Goal: Task Accomplishment & Management: Use online tool/utility

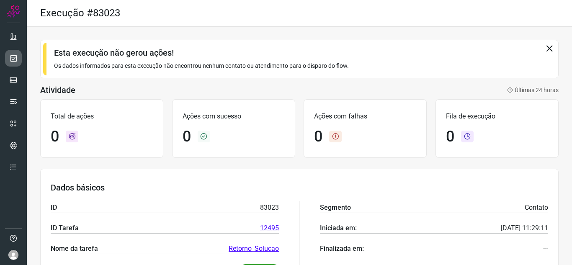
click at [11, 61] on icon at bounding box center [13, 58] width 9 height 8
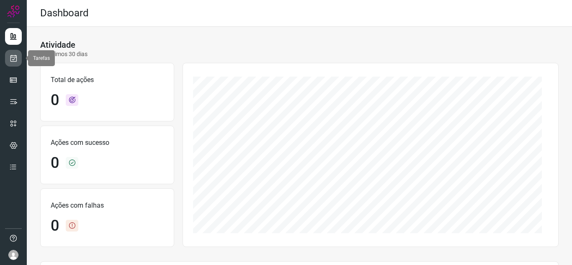
click at [16, 62] on icon at bounding box center [13, 58] width 9 height 8
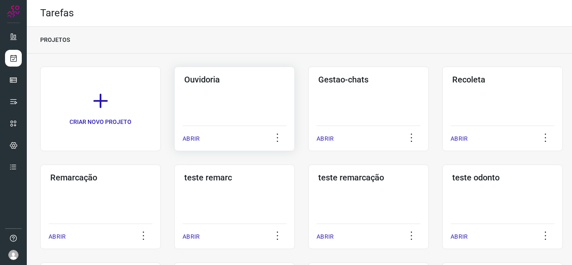
click at [308, 135] on div "Ouvidoria ABRIR" at bounding box center [368, 109] width 121 height 85
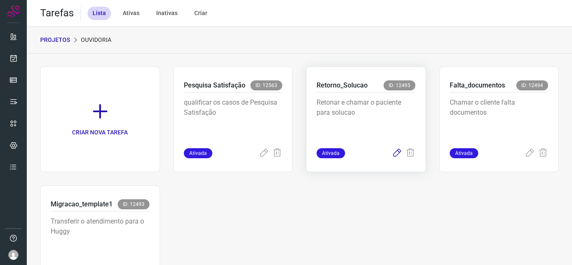
click at [395, 151] on icon at bounding box center [397, 153] width 10 height 10
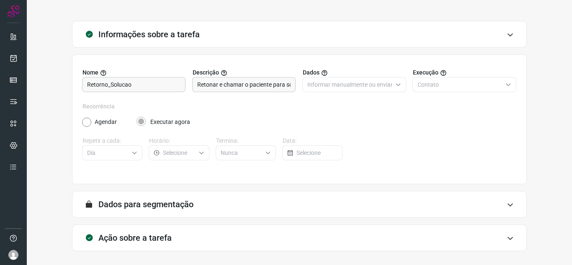
scroll to position [62, 0]
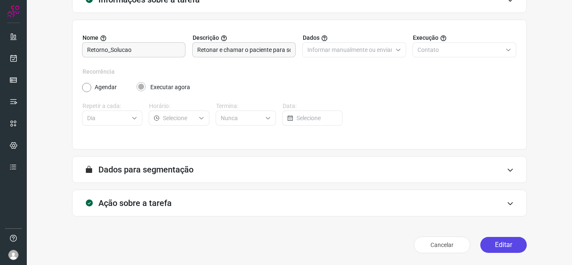
click at [491, 252] on button "Editar" at bounding box center [503, 245] width 46 height 16
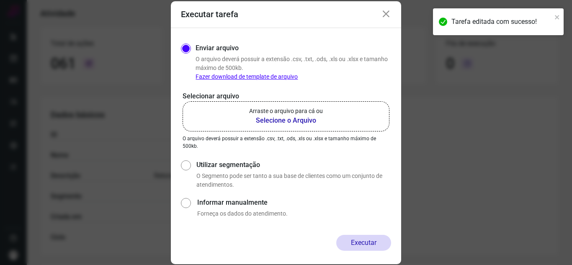
click at [312, 120] on b "Selecione o Arquivo" at bounding box center [286, 121] width 74 height 10
click at [0, 0] on input "Arraste o arquivo para cá ou Selecione o Arquivo" at bounding box center [0, 0] width 0 height 0
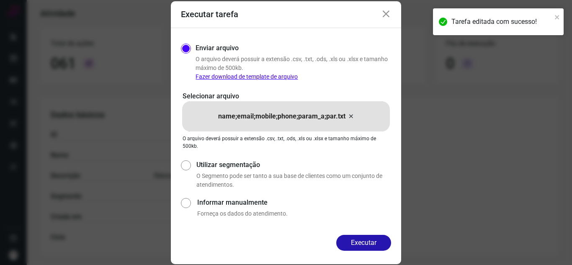
drag, startPoint x: 369, startPoint y: 248, endPoint x: 375, endPoint y: 245, distance: 6.6
click at [369, 249] on button "Executar" at bounding box center [363, 243] width 55 height 16
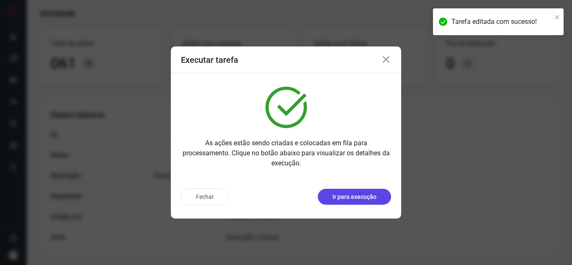
click at [373, 197] on p "Ir para execução" at bounding box center [355, 197] width 44 height 9
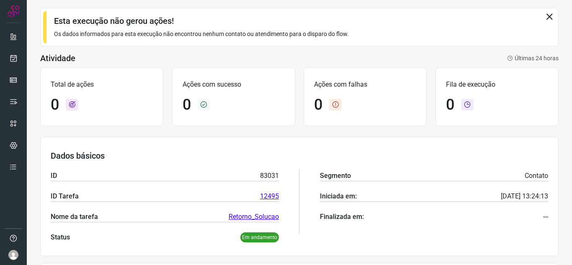
scroll to position [147, 0]
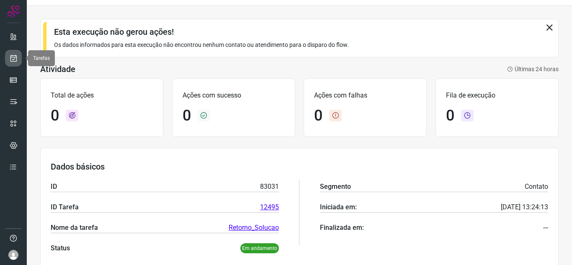
click at [7, 56] on link at bounding box center [13, 58] width 17 height 17
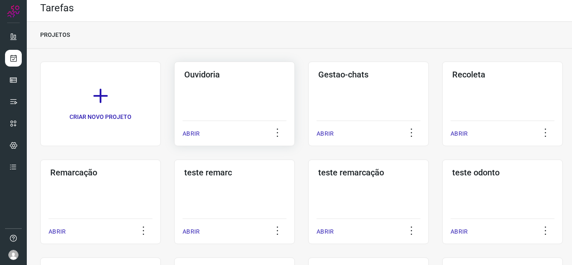
click at [194, 131] on p "ABRIR" at bounding box center [191, 133] width 17 height 9
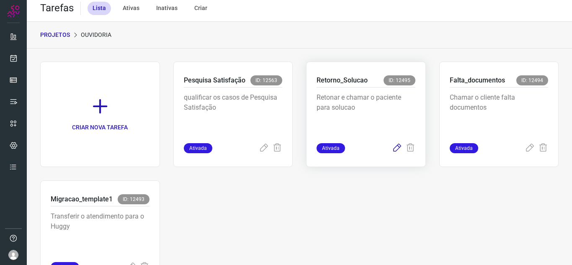
click at [392, 147] on icon at bounding box center [397, 148] width 10 height 10
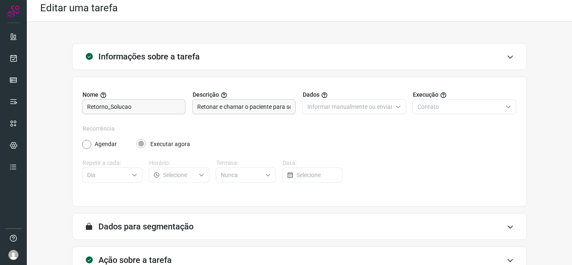
click at [26, 58] on div at bounding box center [13, 132] width 27 height 265
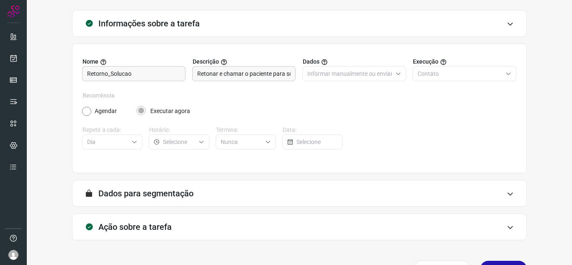
scroll to position [62, 0]
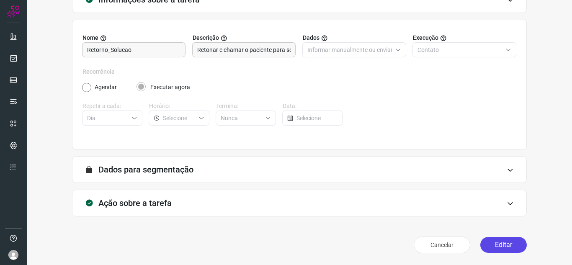
click at [487, 246] on button "Editar" at bounding box center [503, 245] width 46 height 16
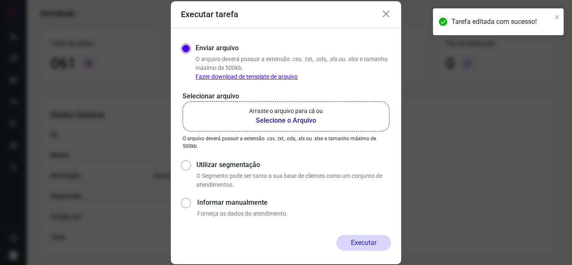
click at [248, 115] on label "Arraste o arquivo para cá ou Selecione o Arquivo" at bounding box center [286, 116] width 207 height 30
click at [0, 0] on input "Arraste o arquivo para cá ou Selecione o Arquivo" at bounding box center [0, 0] width 0 height 0
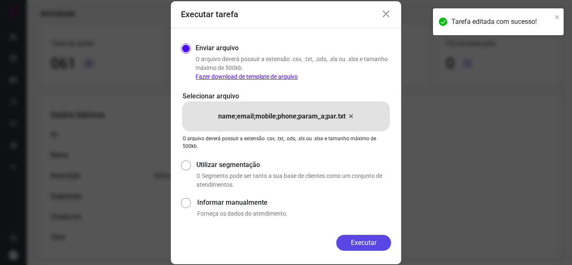
click at [362, 240] on button "Executar" at bounding box center [363, 243] width 55 height 16
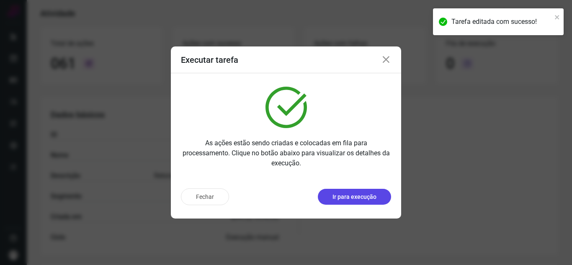
click at [369, 197] on p "Ir para execução" at bounding box center [355, 197] width 44 height 9
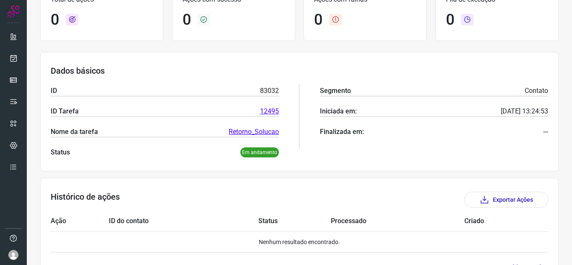
scroll to position [105, 0]
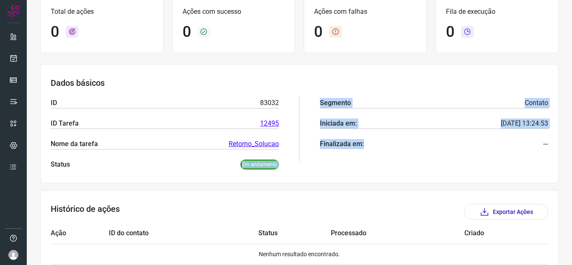
drag, startPoint x: 237, startPoint y: 165, endPoint x: 386, endPoint y: 176, distance: 149.9
click at [386, 176] on div "Dados básicos ID 83032 ID Tarefa 12495 Nome da tarefa Retorno_Solucao Status Em…" at bounding box center [299, 123] width 518 height 119
click at [312, 182] on div "Dados básicos ID 83032 ID Tarefa 12495 Nome da tarefa Retorno_Solucao Status Em…" at bounding box center [299, 123] width 518 height 119
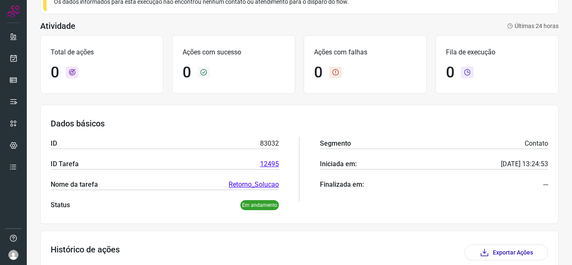
scroll to position [0, 0]
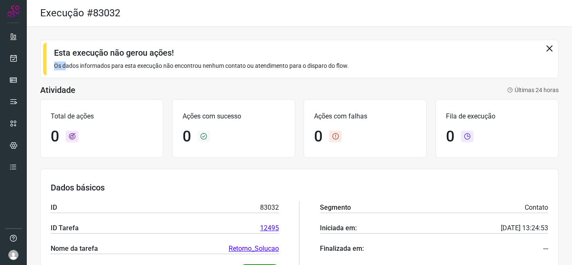
drag, startPoint x: 83, startPoint y: 69, endPoint x: 385, endPoint y: 59, distance: 302.1
click at [385, 59] on div "Esta execução não gerou ações! Os dados informados para esta execução não encon…" at bounding box center [299, 59] width 518 height 39
click at [386, 59] on div "Esta execução não gerou ações! Os dados informados para esta execução não encon…" at bounding box center [299, 59] width 518 height 39
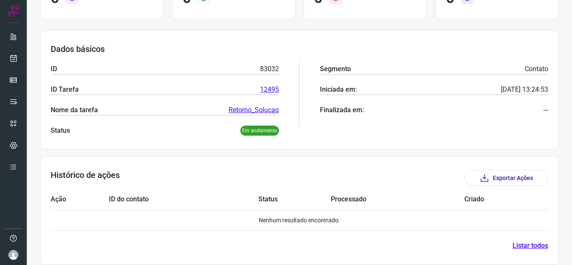
scroll to position [147, 0]
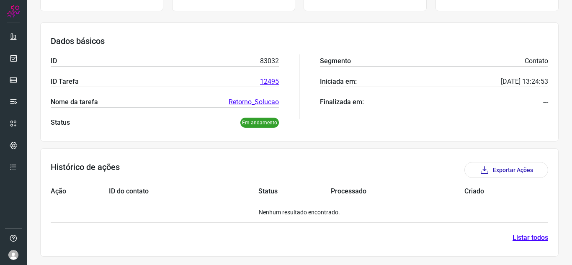
click at [253, 121] on p "Em andamento" at bounding box center [259, 123] width 39 height 10
click at [274, 160] on section "Histórico de ações Exportar Ações Ação ID do contato Status Processado Criado N…" at bounding box center [299, 202] width 518 height 108
click at [215, 171] on div "Histórico de ações Exportar Ações" at bounding box center [300, 170] width 498 height 16
click at [538, 236] on link "Listar todos" at bounding box center [531, 238] width 36 height 10
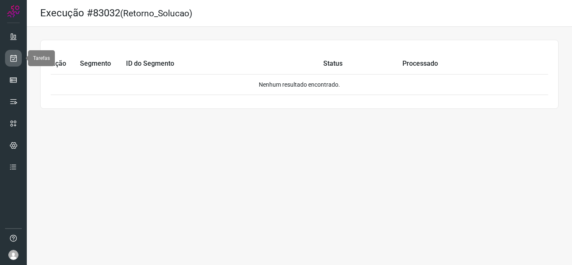
click at [10, 56] on icon at bounding box center [13, 58] width 9 height 8
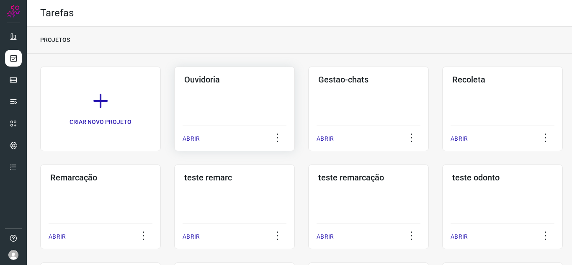
click at [183, 140] on p "ABRIR" at bounding box center [191, 138] width 17 height 9
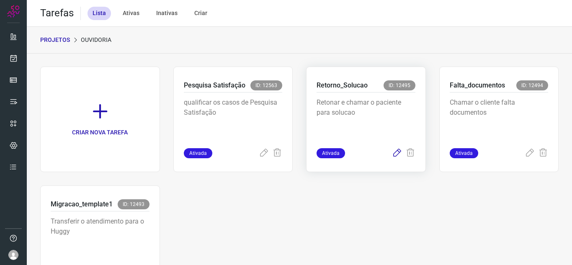
click at [392, 158] on icon at bounding box center [397, 153] width 10 height 10
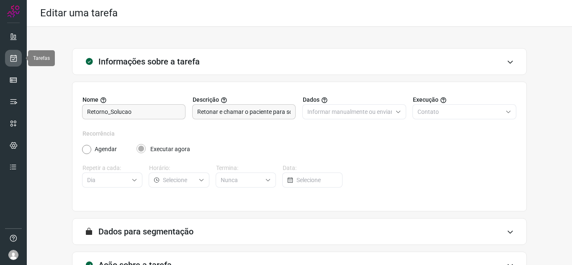
click at [8, 60] on link at bounding box center [13, 58] width 17 height 17
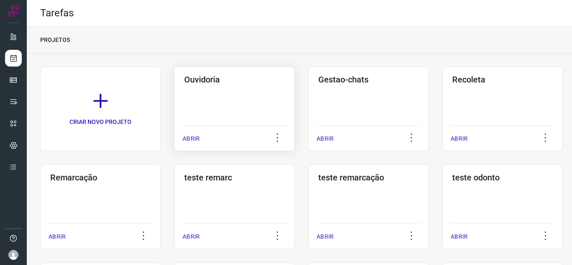
click at [189, 144] on div "ABRIR" at bounding box center [235, 136] width 104 height 21
click at [191, 146] on div "ABRIR" at bounding box center [235, 136] width 104 height 21
click at [189, 134] on div "ABRIR" at bounding box center [235, 136] width 104 height 21
click at [195, 139] on p "ABRIR" at bounding box center [191, 138] width 17 height 9
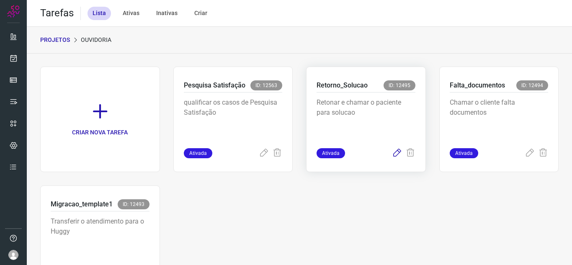
click at [392, 156] on icon at bounding box center [397, 153] width 10 height 10
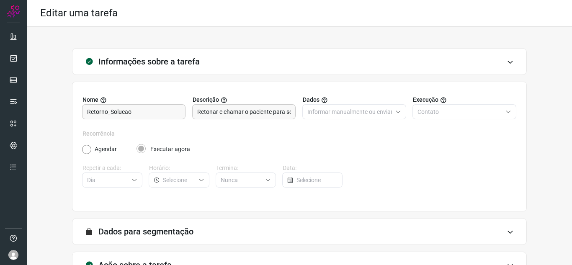
scroll to position [62, 0]
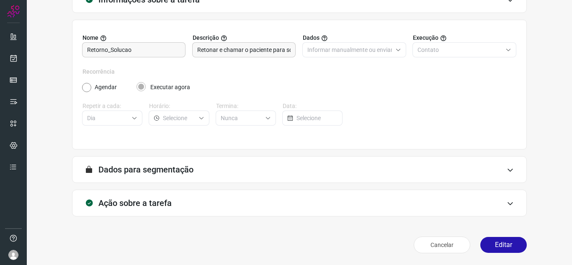
click at [514, 253] on div "Cancelar Editar" at bounding box center [299, 244] width 455 height 23
click at [482, 248] on button "Editar" at bounding box center [503, 245] width 46 height 16
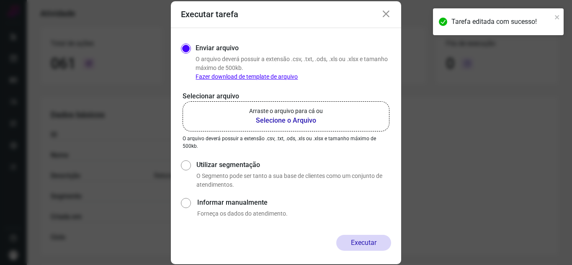
click at [234, 118] on label "Arraste o arquivo para cá ou Selecione o Arquivo" at bounding box center [286, 116] width 207 height 30
click at [0, 0] on input "Arraste o arquivo para cá ou Selecione o Arquivo" at bounding box center [0, 0] width 0 height 0
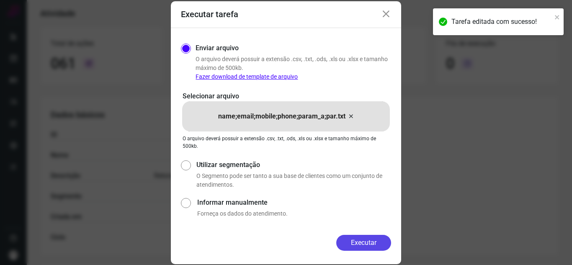
click at [374, 240] on button "Executar" at bounding box center [363, 243] width 55 height 16
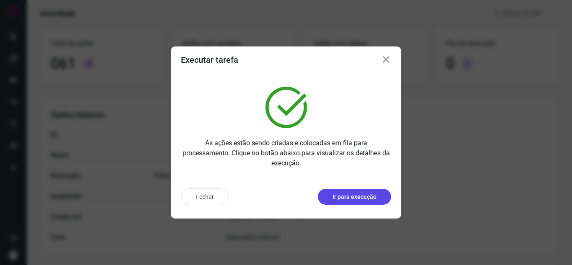
click at [376, 196] on p "Ir para execução" at bounding box center [355, 197] width 44 height 9
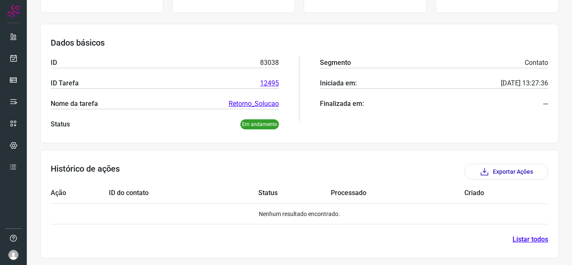
scroll to position [147, 0]
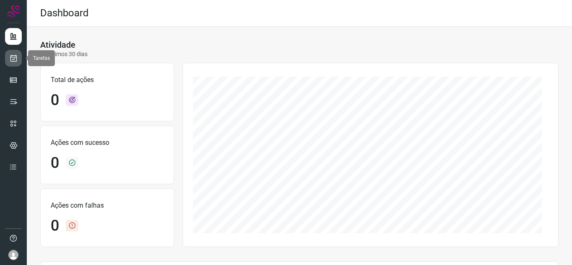
click at [7, 54] on link at bounding box center [13, 58] width 17 height 17
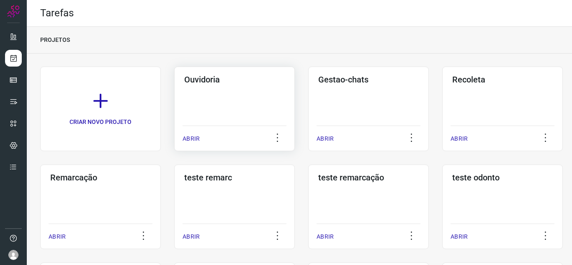
click at [183, 142] on p "ABRIR" at bounding box center [191, 138] width 17 height 9
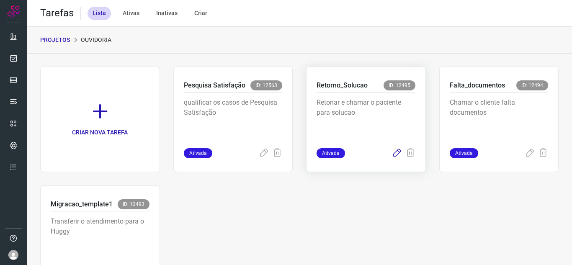
click at [392, 152] on icon at bounding box center [397, 153] width 10 height 10
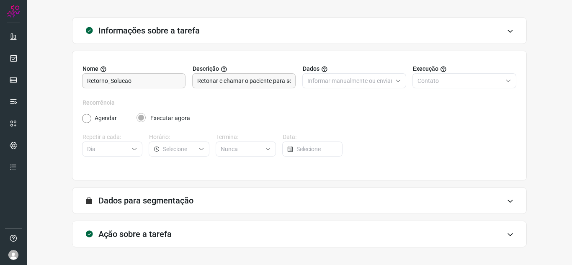
scroll to position [62, 0]
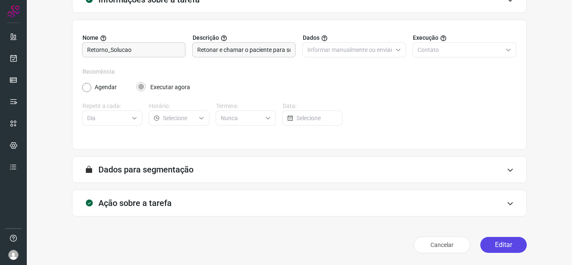
click at [508, 248] on button "Editar" at bounding box center [503, 245] width 46 height 16
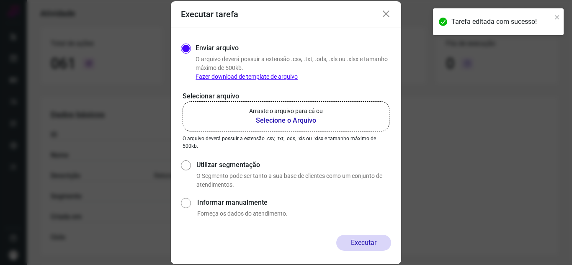
click at [246, 118] on label "Arraste o arquivo para cá ou Selecione o Arquivo" at bounding box center [286, 116] width 207 height 30
click at [0, 0] on input "Arraste o arquivo para cá ou Selecione o Arquivo" at bounding box center [0, 0] width 0 height 0
click at [486, 177] on div "Executar tarefa Enviar arquivo O arquivo deverá possuir a extensão .csv, .txt, …" at bounding box center [286, 132] width 572 height 265
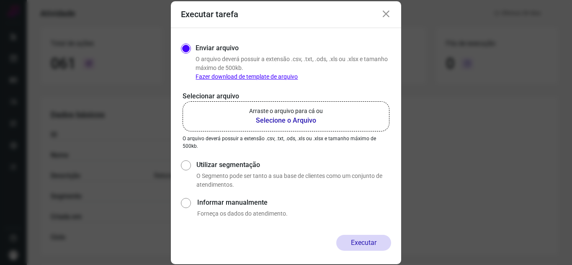
click at [319, 244] on div "Executar" at bounding box center [286, 243] width 210 height 16
drag, startPoint x: 464, startPoint y: 231, endPoint x: 396, endPoint y: 257, distance: 73.3
click at [464, 231] on div "Executar tarefa Enviar arquivo O arquivo deverá possuir a extensão .csv, .txt, …" at bounding box center [286, 132] width 572 height 265
click at [501, 174] on div "Executar tarefa Enviar arquivo O arquivo deverá possuir a extensão .csv, .txt, …" at bounding box center [286, 132] width 572 height 265
click at [386, 17] on icon at bounding box center [386, 14] width 10 height 10
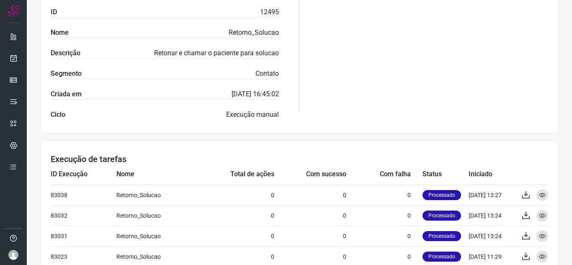
scroll to position [227, 0]
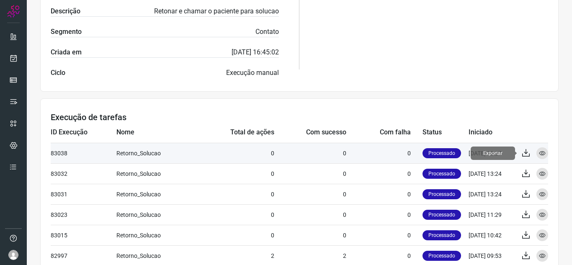
click at [521, 156] on icon at bounding box center [526, 153] width 10 height 10
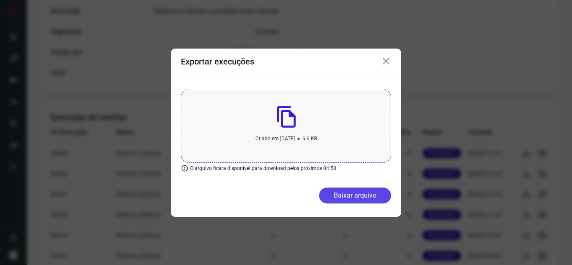
click at [366, 185] on div "Criado em 03 de September, 2025 • 6.6 KB O arquivo ficara disponível para downl…" at bounding box center [286, 131] width 230 height 112
click at [375, 195] on button "Baixar arquivo" at bounding box center [355, 196] width 72 height 16
click at [533, 23] on div "Exportar execuções Criado em 03 de September, 2025 • 6.6 KB O arquivo ficara di…" at bounding box center [286, 132] width 572 height 265
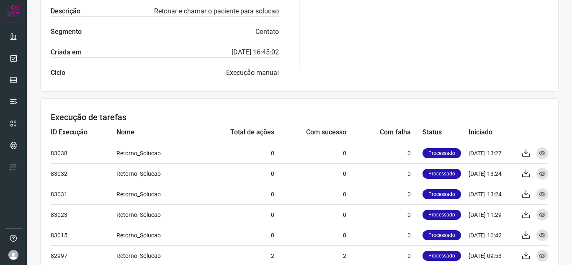
click at [566, 259] on div at bounding box center [566, 259] width 0 height 0
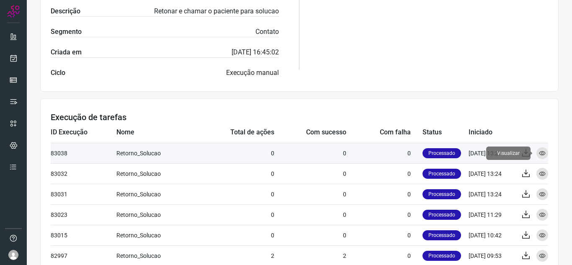
click at [539, 152] on icon at bounding box center [542, 153] width 7 height 7
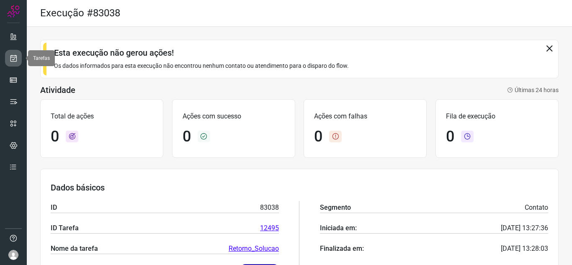
click at [13, 61] on icon at bounding box center [13, 58] width 9 height 8
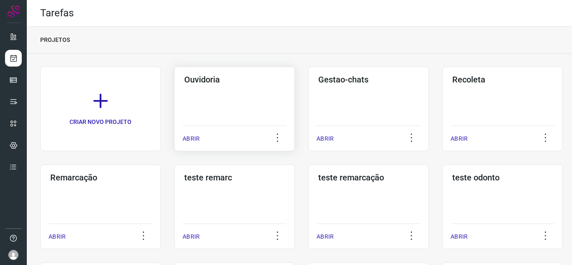
click at [192, 132] on div "ABRIR" at bounding box center [235, 136] width 104 height 21
click at [486, 19] on div "Tarefas" at bounding box center [299, 13] width 545 height 27
click at [188, 139] on p "ABRIR" at bounding box center [191, 138] width 17 height 9
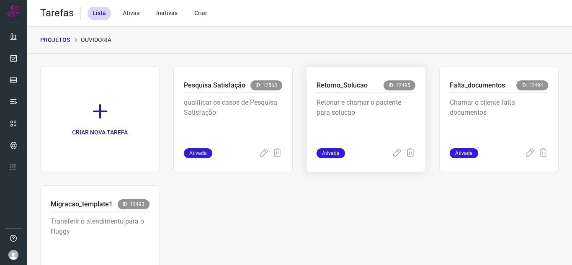
click at [439, 161] on div "Retorno_Solucao ID: 12495 Retonar e chamar o paciente para solucao Ativada" at bounding box center [499, 120] width 120 height 106
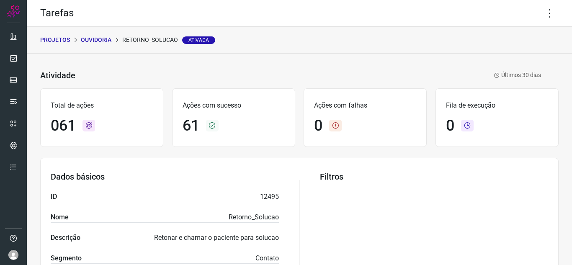
click at [102, 47] on div "PROJETOS Ouvidoria Retorno_Solucao Ativada" at bounding box center [299, 40] width 545 height 27
click at [99, 38] on p "Ouvidoria" at bounding box center [96, 40] width 31 height 9
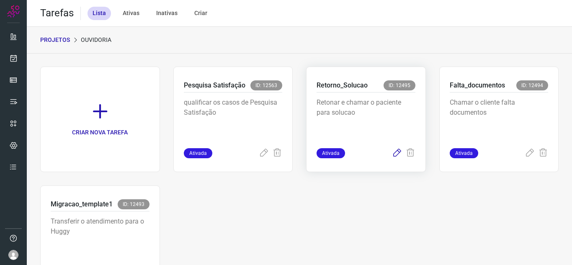
click at [392, 148] on icon at bounding box center [397, 153] width 10 height 10
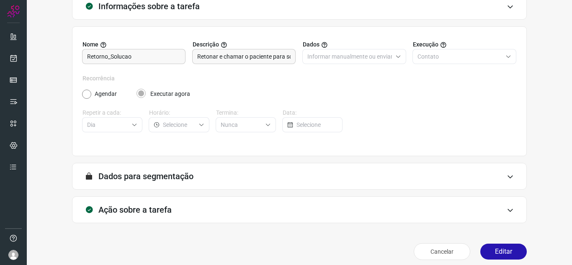
scroll to position [62, 0]
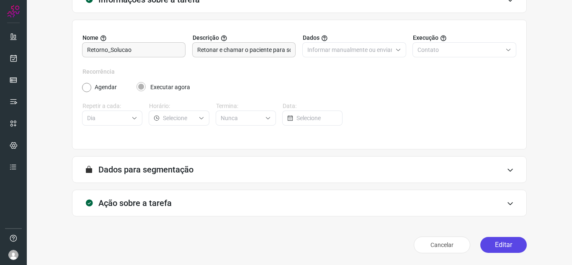
click at [501, 242] on button "Editar" at bounding box center [503, 245] width 46 height 16
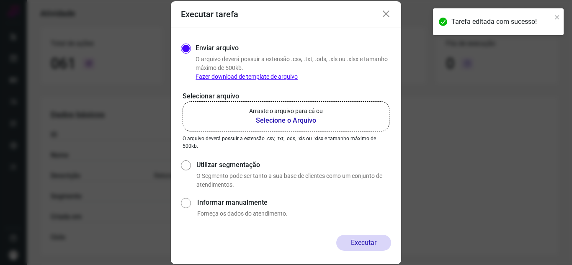
click at [242, 107] on label "Arraste o arquivo para cá ou Selecione o Arquivo" at bounding box center [286, 116] width 207 height 30
click at [0, 0] on input "Arraste o arquivo para cá ou Selecione o Arquivo" at bounding box center [0, 0] width 0 height 0
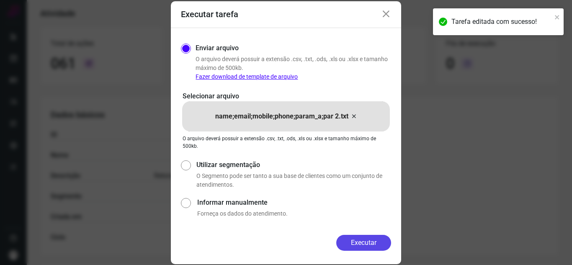
click at [359, 245] on button "Executar" at bounding box center [363, 243] width 55 height 16
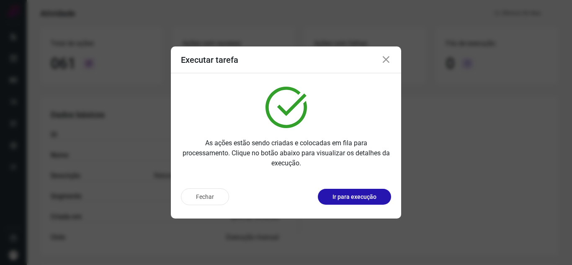
click at [374, 192] on button "Ir para execução" at bounding box center [354, 197] width 73 height 16
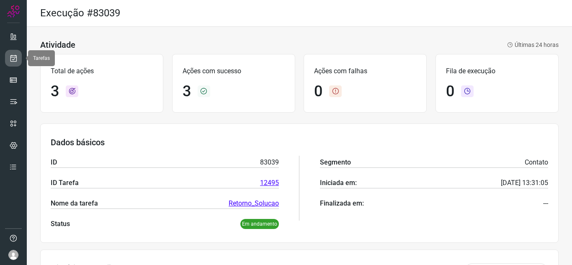
click at [8, 57] on link at bounding box center [13, 58] width 17 height 17
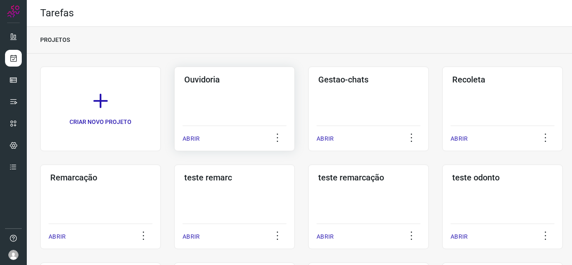
click at [187, 129] on div "ABRIR" at bounding box center [235, 136] width 104 height 21
click at [191, 135] on p "ABRIR" at bounding box center [191, 138] width 17 height 9
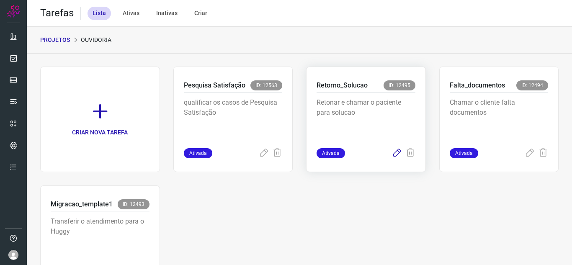
click at [397, 152] on icon at bounding box center [397, 153] width 10 height 10
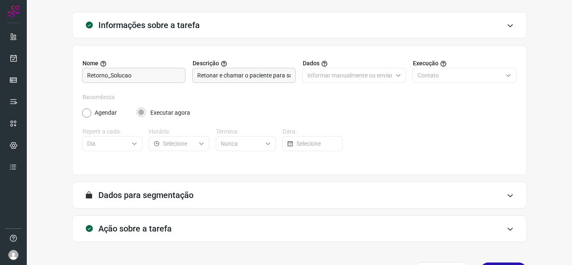
scroll to position [62, 0]
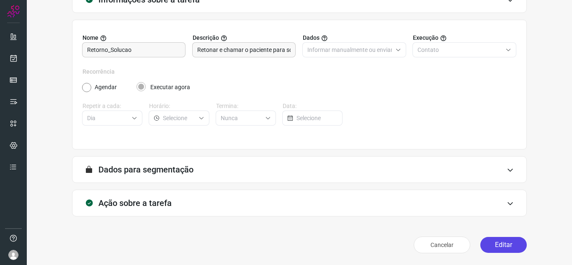
click at [499, 245] on button "Editar" at bounding box center [503, 245] width 46 height 16
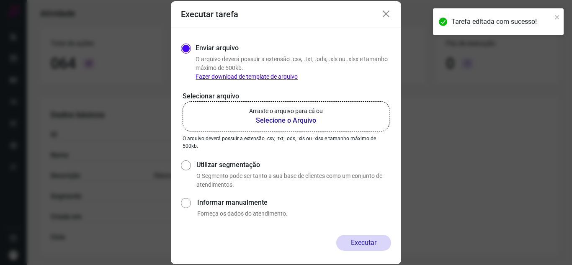
click at [333, 119] on label "Arraste o arquivo para cá ou Selecione o Arquivo" at bounding box center [286, 116] width 207 height 30
click at [0, 0] on input "Arraste o arquivo para cá ou Selecione o Arquivo" at bounding box center [0, 0] width 0 height 0
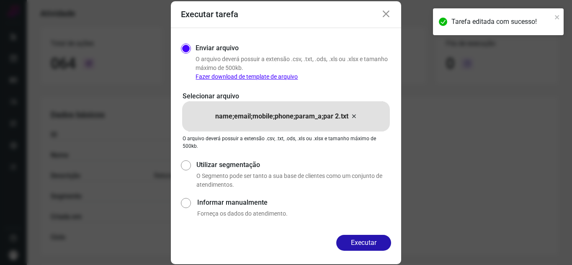
drag, startPoint x: 373, startPoint y: 247, endPoint x: 377, endPoint y: 238, distance: 10.0
click at [374, 247] on button "Executar" at bounding box center [363, 243] width 55 height 16
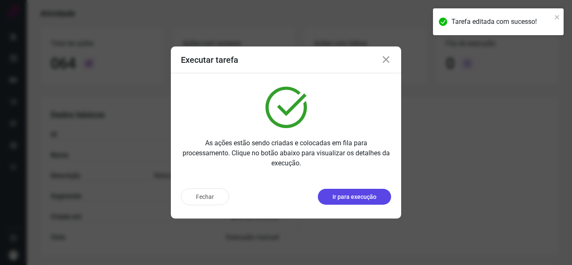
click at [369, 196] on p "Ir para execução" at bounding box center [355, 197] width 44 height 9
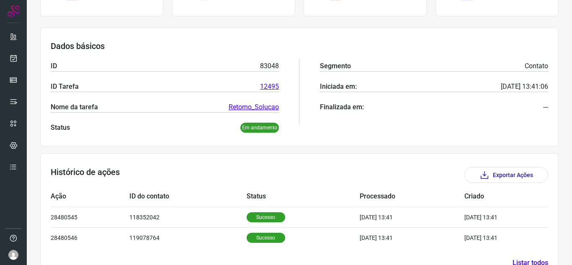
scroll to position [121, 0]
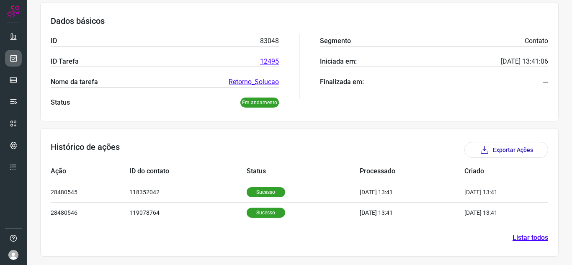
drag, startPoint x: 21, startPoint y: 49, endPoint x: 18, endPoint y: 54, distance: 6.4
click at [21, 49] on ul at bounding box center [13, 104] width 17 height 152
click at [13, 60] on icon at bounding box center [13, 58] width 9 height 8
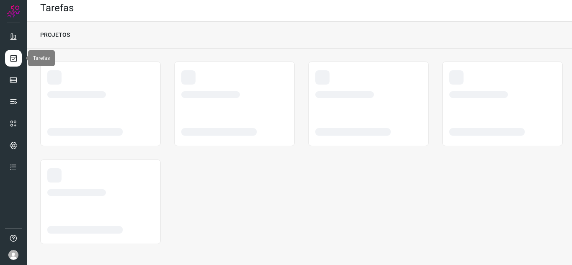
scroll to position [5, 0]
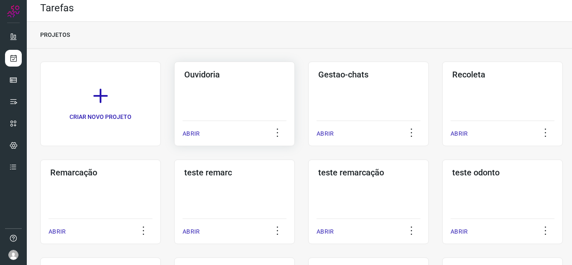
click at [194, 130] on p "ABRIR" at bounding box center [191, 133] width 17 height 9
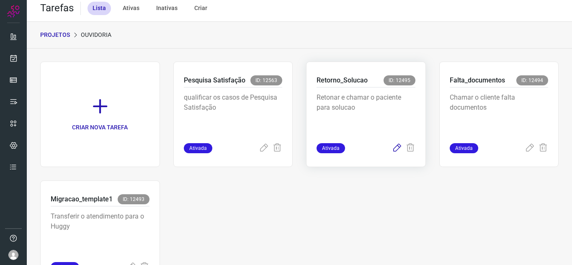
click at [394, 151] on icon at bounding box center [397, 148] width 10 height 10
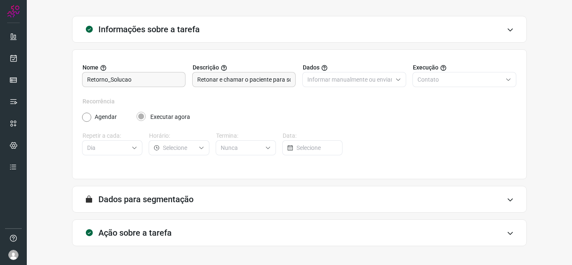
scroll to position [47, 0]
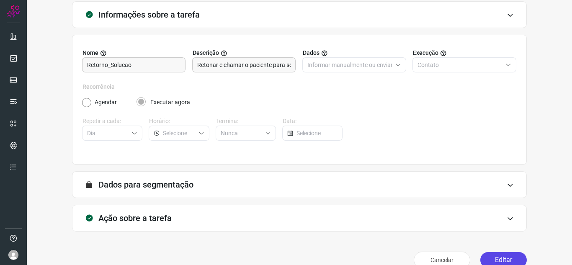
click at [501, 259] on button "Editar" at bounding box center [503, 260] width 46 height 16
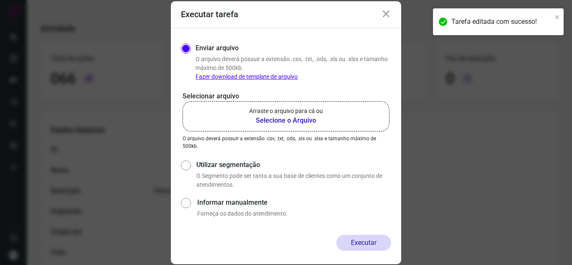
click at [265, 115] on p "Arraste o arquivo para cá ou" at bounding box center [286, 111] width 74 height 9
click at [0, 0] on input "Arraste o arquivo para cá ou Selecione o Arquivo" at bounding box center [0, 0] width 0 height 0
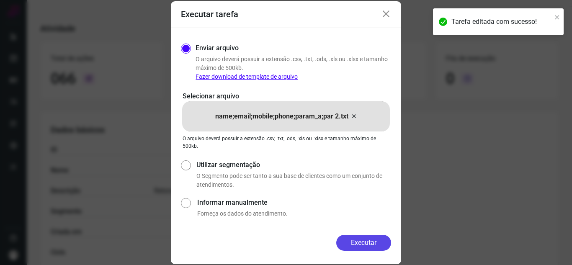
click at [361, 241] on button "Executar" at bounding box center [363, 243] width 55 height 16
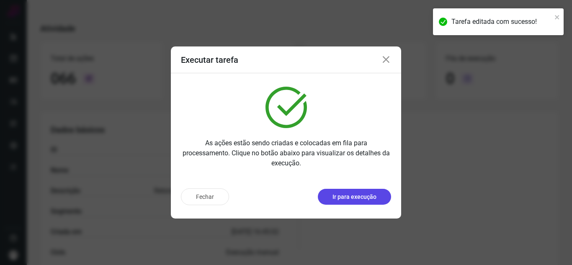
click at [371, 202] on button "Ir para execução" at bounding box center [354, 197] width 73 height 16
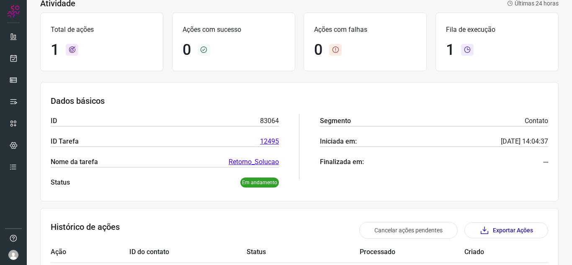
scroll to position [102, 0]
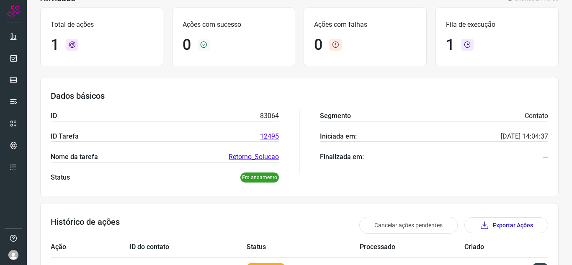
scroll to position [102, 0]
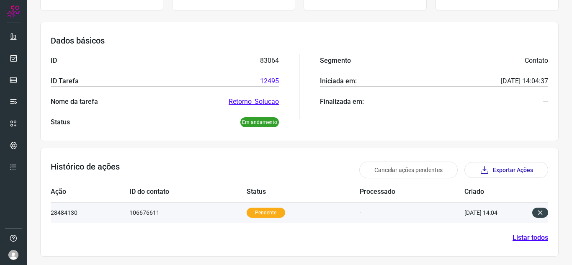
click at [393, 222] on td "-" at bounding box center [412, 212] width 105 height 21
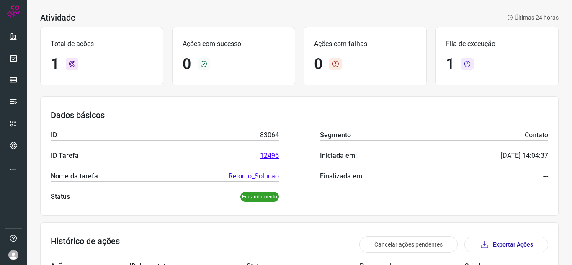
scroll to position [0, 0]
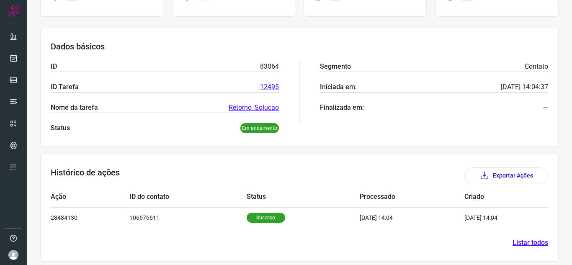
scroll to position [101, 0]
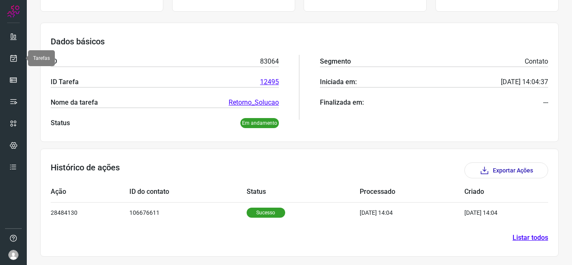
drag, startPoint x: 13, startPoint y: 58, endPoint x: 36, endPoint y: 62, distance: 22.5
click at [13, 58] on icon at bounding box center [13, 58] width 9 height 8
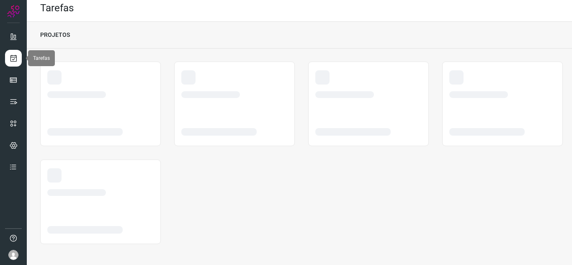
scroll to position [5, 0]
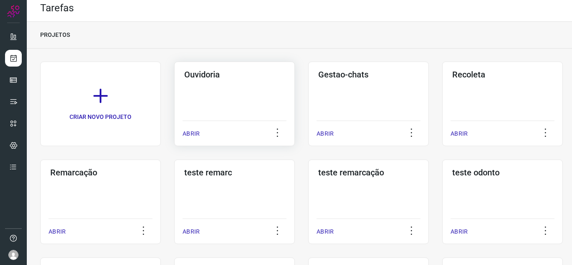
click at [205, 137] on div "ABRIR" at bounding box center [235, 131] width 104 height 21
click at [194, 135] on p "ABRIR" at bounding box center [191, 133] width 17 height 9
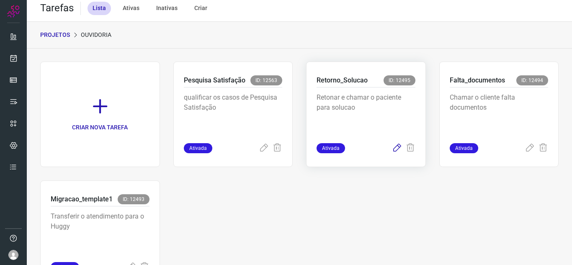
click at [392, 148] on icon at bounding box center [397, 148] width 10 height 10
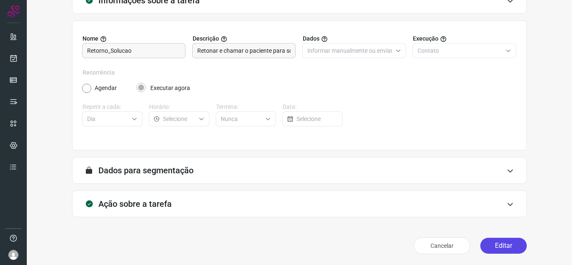
scroll to position [62, 0]
click at [508, 242] on button "Editar" at bounding box center [503, 245] width 46 height 16
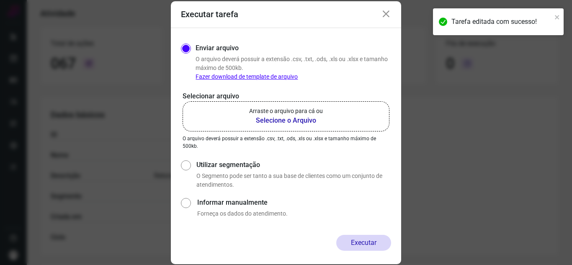
click at [255, 119] on b "Selecione o Arquivo" at bounding box center [286, 121] width 74 height 10
click at [0, 0] on input "Arraste o arquivo para cá ou Selecione o Arquivo" at bounding box center [0, 0] width 0 height 0
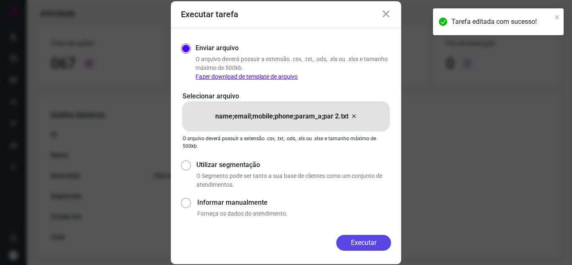
click at [364, 250] on button "Executar" at bounding box center [363, 243] width 55 height 16
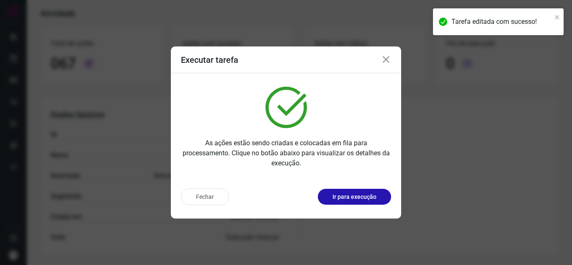
click at [378, 204] on button "Ir para execução" at bounding box center [354, 197] width 73 height 16
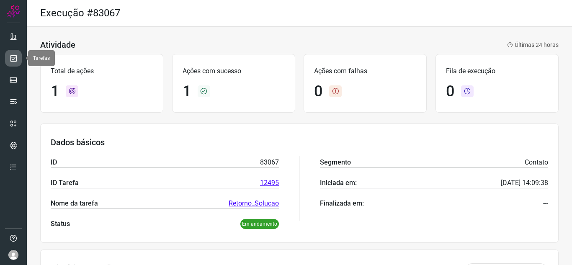
click at [13, 58] on icon at bounding box center [13, 58] width 9 height 8
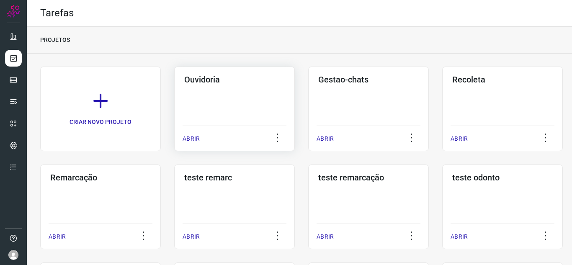
click at [190, 143] on p "ABRIR" at bounding box center [191, 138] width 17 height 9
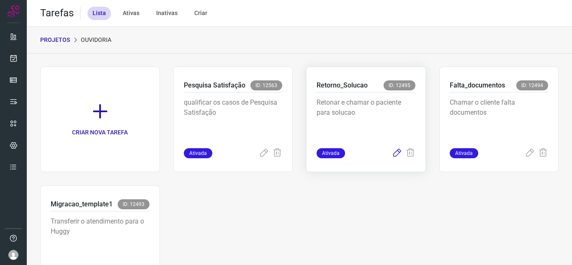
click at [392, 152] on icon at bounding box center [397, 153] width 10 height 10
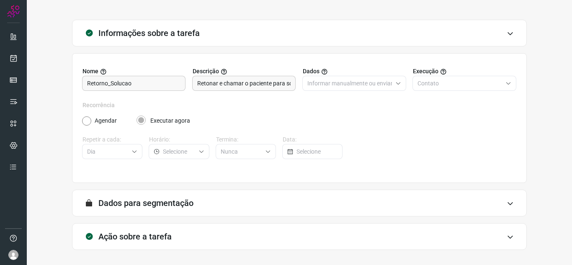
scroll to position [62, 0]
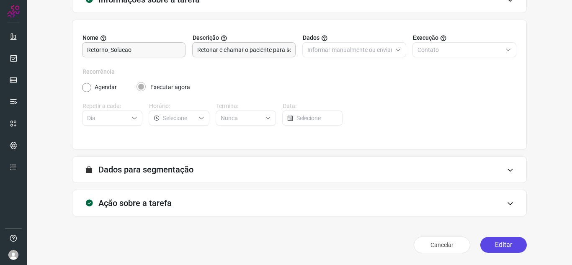
click at [486, 239] on button "Editar" at bounding box center [503, 245] width 46 height 16
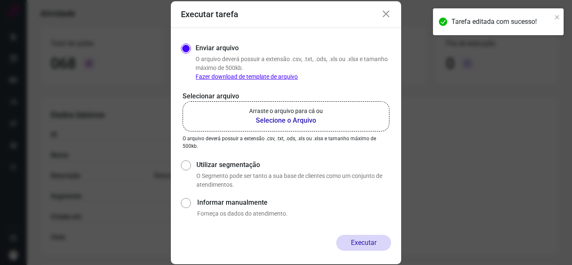
click at [217, 114] on label "Arraste o arquivo para cá ou Selecione o Arquivo" at bounding box center [286, 116] width 207 height 30
click at [0, 0] on input "Arraste o arquivo para cá ou Selecione o Arquivo" at bounding box center [0, 0] width 0 height 0
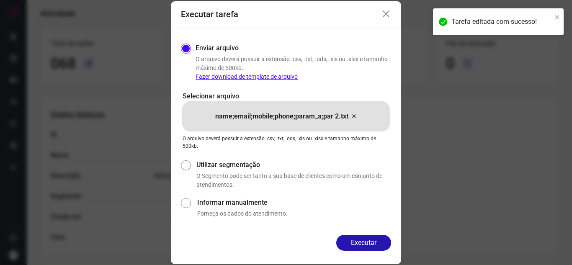
click at [396, 244] on div "Executar" at bounding box center [286, 249] width 230 height 29
click at [379, 245] on button "Executar" at bounding box center [363, 243] width 55 height 16
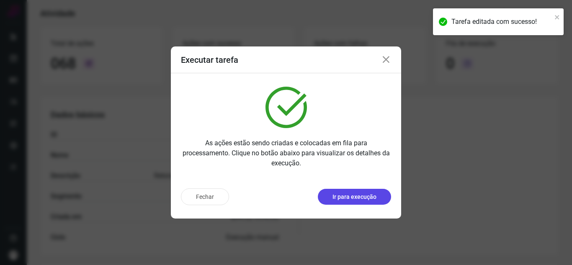
click at [382, 199] on button "Ir para execução" at bounding box center [354, 197] width 73 height 16
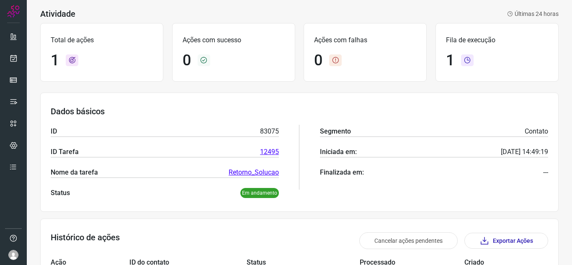
scroll to position [100, 0]
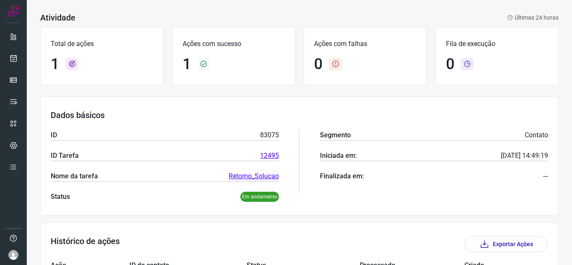
scroll to position [42, 0]
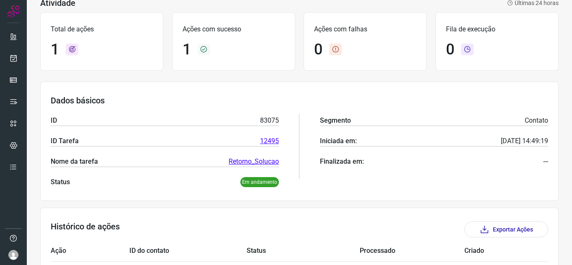
click at [503, 121] on div "Segmento Contato" at bounding box center [434, 121] width 228 height 10
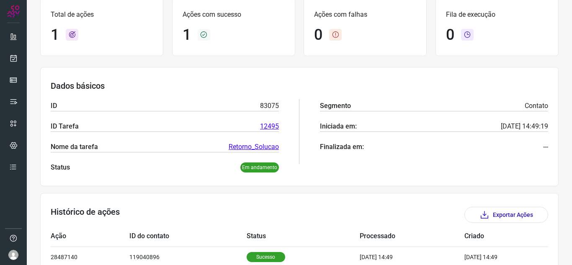
scroll to position [101, 0]
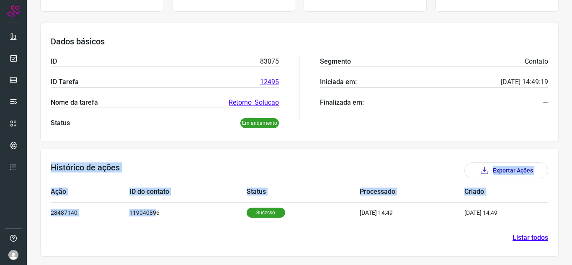
drag, startPoint x: 152, startPoint y: 217, endPoint x: 198, endPoint y: 237, distance: 49.5
click at [195, 237] on section "Histórico de ações Exportar Ações Ação ID do contato Status Processado Criado 2…" at bounding box center [299, 203] width 518 height 108
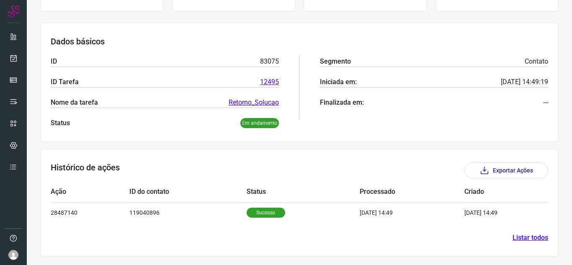
click at [424, 232] on section "Histórico de ações Exportar Ações Ação ID do contato Status Processado Criado 2…" at bounding box center [299, 203] width 518 height 108
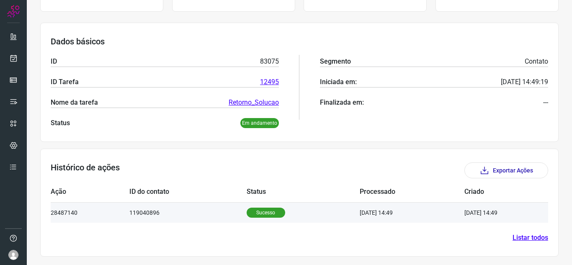
click at [440, 210] on td "[DATE] 14:49" at bounding box center [412, 212] width 105 height 21
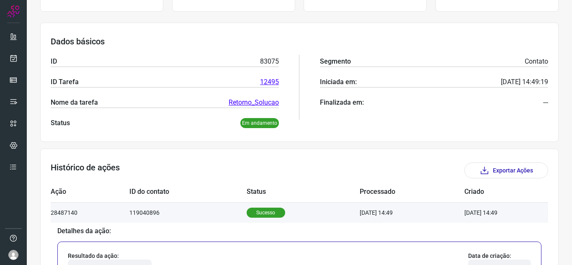
click at [464, 211] on td "[DATE] 14:49" at bounding box center [493, 212] width 59 height 21
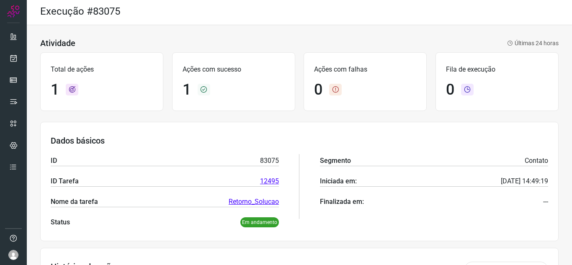
scroll to position [0, 0]
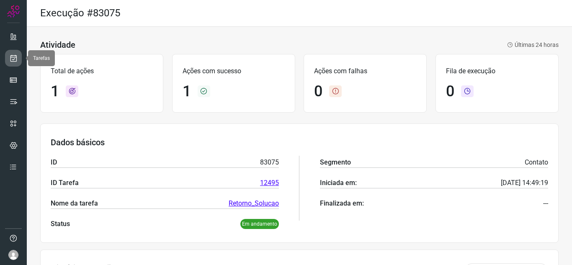
click at [7, 55] on link at bounding box center [13, 58] width 17 height 17
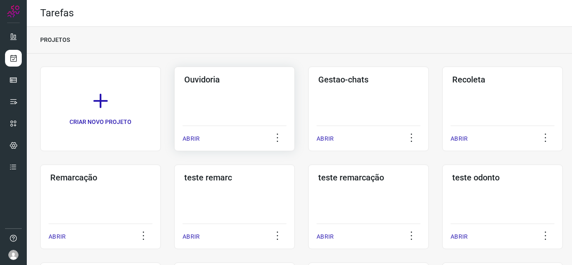
click at [183, 139] on p "ABRIR" at bounding box center [191, 138] width 17 height 9
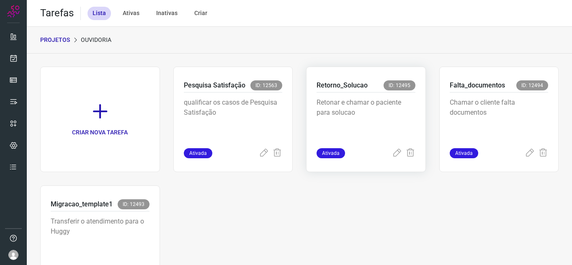
click at [395, 144] on div "Retonar e chamar o paciente para solucao" at bounding box center [366, 121] width 99 height 56
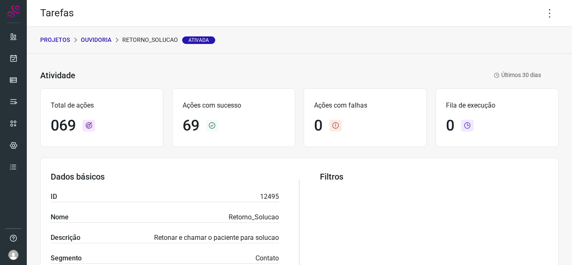
click at [524, 101] on p "Fila de execução" at bounding box center [497, 106] width 102 height 10
click at [17, 57] on icon at bounding box center [13, 58] width 9 height 8
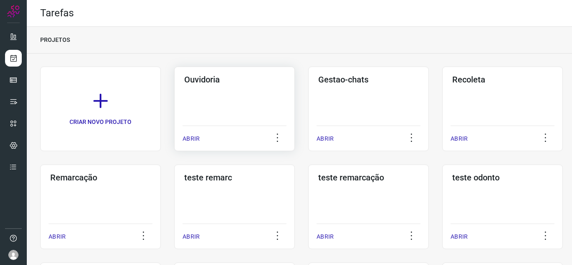
click at [308, 149] on div "Ouvidoria ABRIR" at bounding box center [368, 109] width 121 height 85
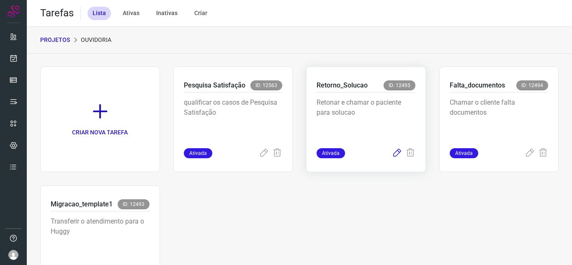
click at [392, 155] on icon at bounding box center [397, 153] width 10 height 10
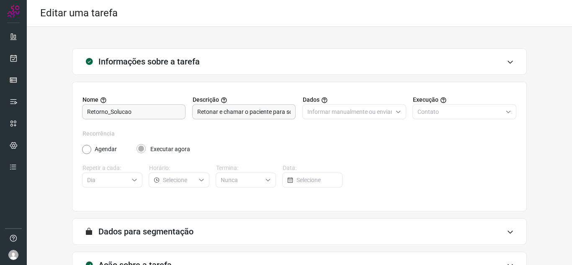
scroll to position [62, 0]
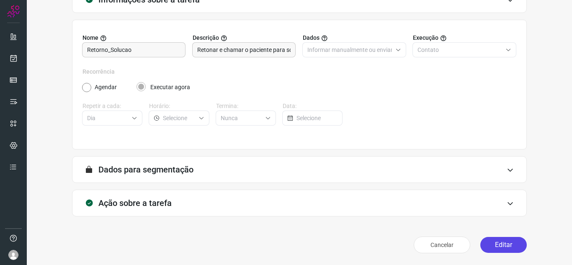
click at [498, 237] on button "Editar" at bounding box center [503, 245] width 46 height 16
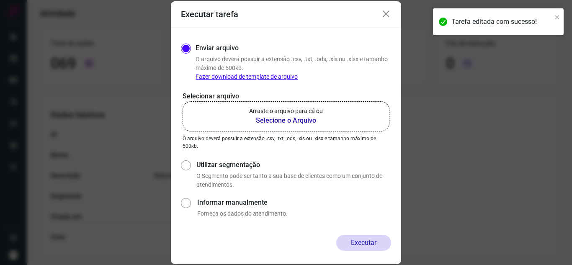
click at [266, 107] on label "Arraste o arquivo para cá ou Selecione o Arquivo" at bounding box center [286, 116] width 207 height 30
click at [0, 0] on input "Arraste o arquivo para cá ou Selecione o Arquivo" at bounding box center [0, 0] width 0 height 0
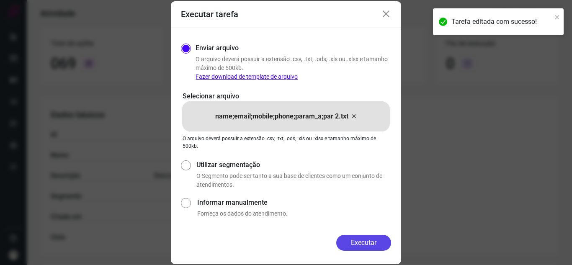
click at [379, 246] on button "Executar" at bounding box center [363, 243] width 55 height 16
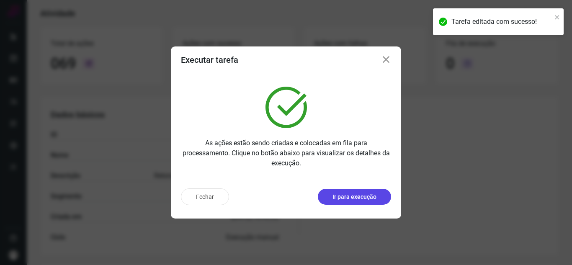
click at [378, 196] on button "Ir para execução" at bounding box center [354, 197] width 73 height 16
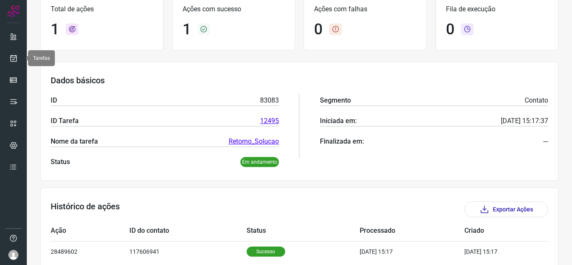
drag, startPoint x: 13, startPoint y: 58, endPoint x: 40, endPoint y: 59, distance: 27.2
click at [13, 58] on icon at bounding box center [13, 58] width 9 height 8
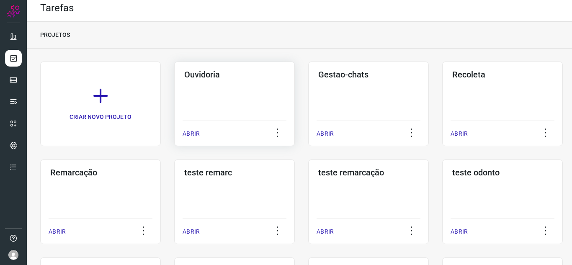
click at [191, 136] on p "ABRIR" at bounding box center [191, 133] width 17 height 9
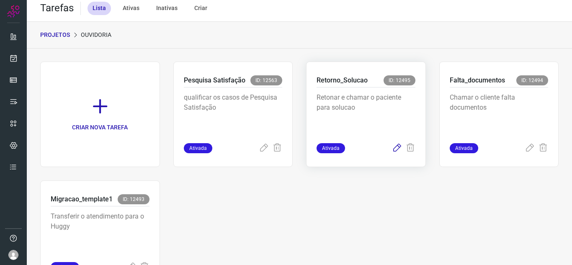
click at [392, 150] on icon at bounding box center [397, 148] width 10 height 10
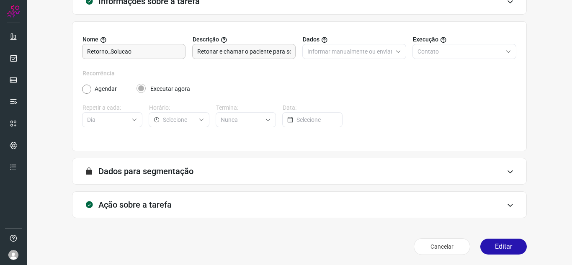
scroll to position [62, 0]
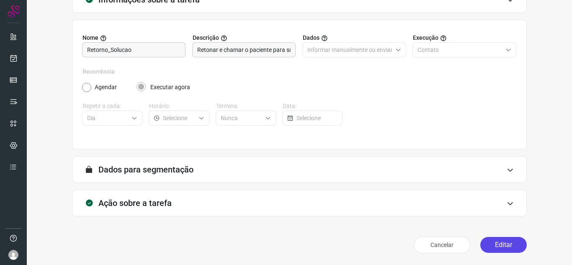
click at [506, 242] on button "Editar" at bounding box center [503, 245] width 46 height 16
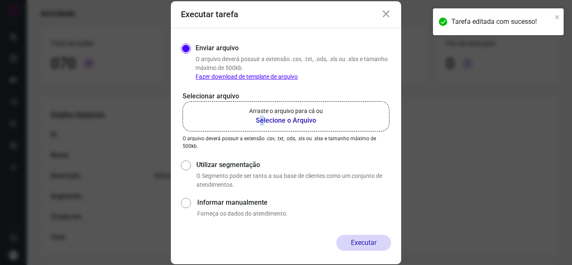
click at [263, 119] on b "Selecione o Arquivo" at bounding box center [286, 121] width 74 height 10
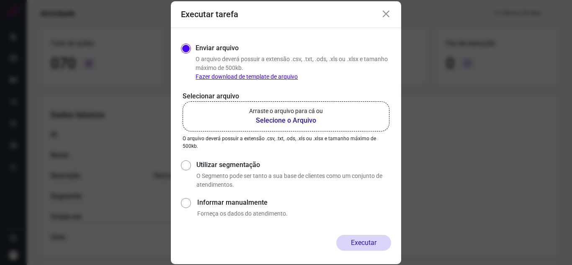
click at [283, 114] on p "Arraste o arquivo para cá ou" at bounding box center [286, 111] width 74 height 9
click at [0, 0] on input "Arraste o arquivo para cá ou Selecione o Arquivo" at bounding box center [0, 0] width 0 height 0
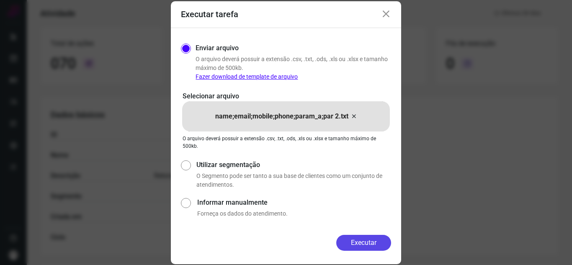
click at [362, 245] on button "Executar" at bounding box center [363, 243] width 55 height 16
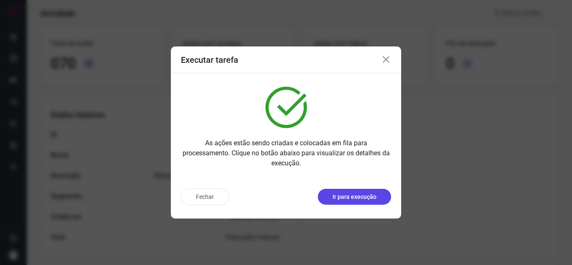
click at [374, 198] on p "Ir para execução" at bounding box center [355, 197] width 44 height 9
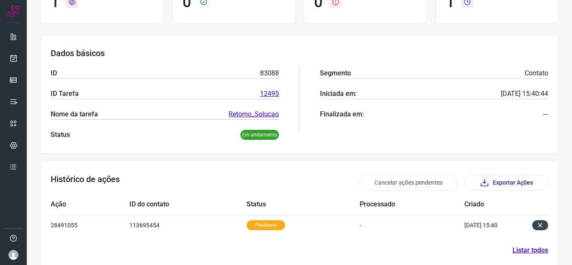
scroll to position [102, 0]
